Goal: Task Accomplishment & Management: Manage account settings

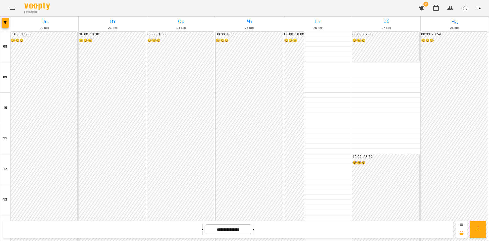
click at [202, 226] on button at bounding box center [202, 228] width 1 height 11
type input "**********"
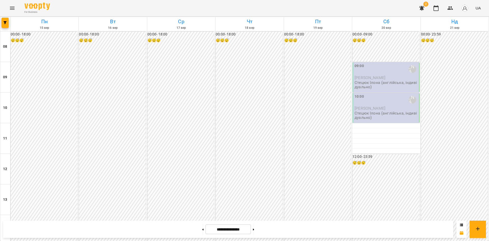
click at [372, 74] on div "09:00 [PERSON_NAME] (а)" at bounding box center [386, 69] width 63 height 12
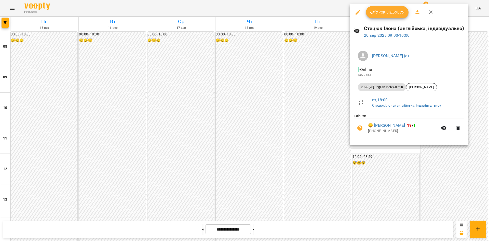
click at [390, 14] on span "Урок відбувся" at bounding box center [387, 12] width 35 height 6
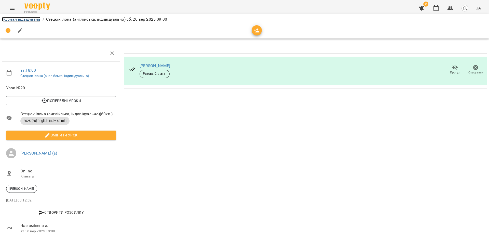
click at [24, 21] on link "Журнал відвідувань" at bounding box center [21, 19] width 38 height 5
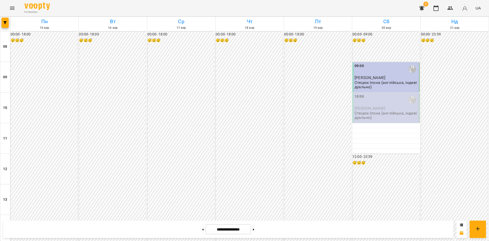
click at [402, 116] on p "Стецюк Ілона (англійська, індивідуально)" at bounding box center [386, 115] width 63 height 9
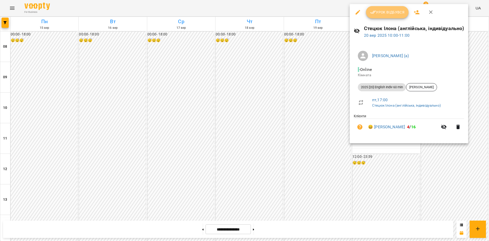
click at [389, 17] on button "Урок відбувся" at bounding box center [387, 12] width 43 height 12
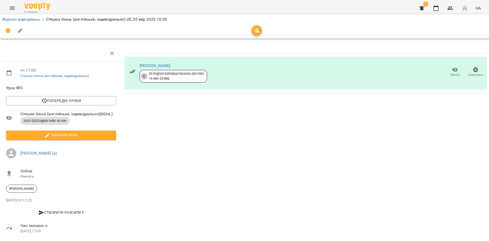
scroll to position [6, 0]
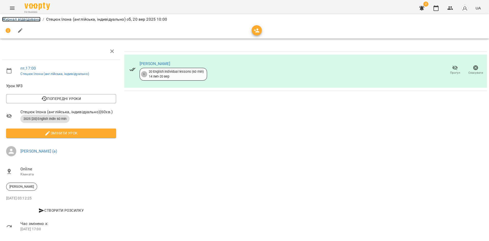
click at [33, 19] on link "Журнал відвідувань" at bounding box center [21, 19] width 38 height 5
